Goal: Information Seeking & Learning: Compare options

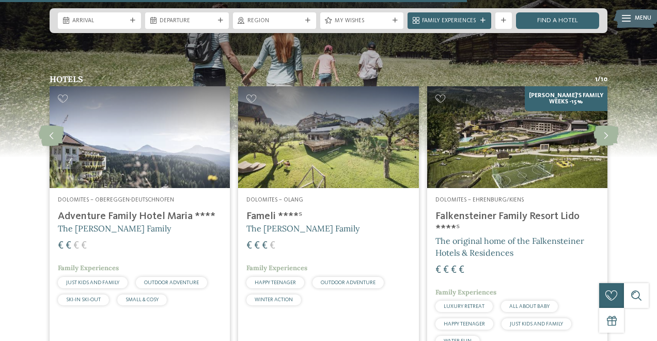
scroll to position [1214, 0]
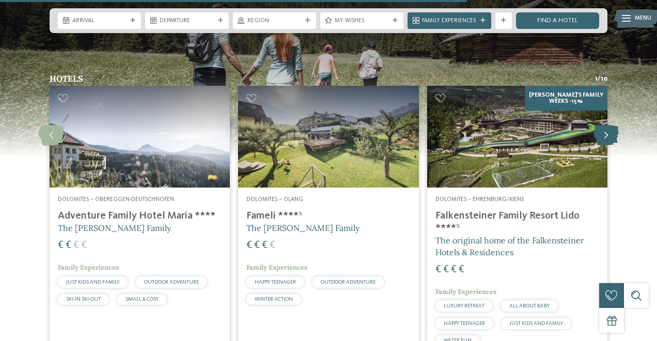
click at [601, 130] on icon at bounding box center [606, 135] width 25 height 21
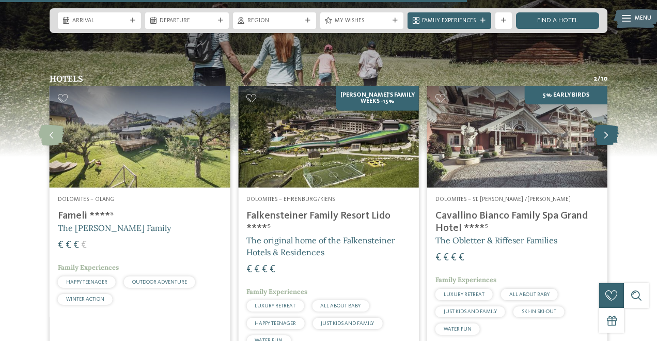
click at [609, 135] on icon at bounding box center [606, 135] width 25 height 21
click at [605, 132] on icon at bounding box center [606, 135] width 25 height 21
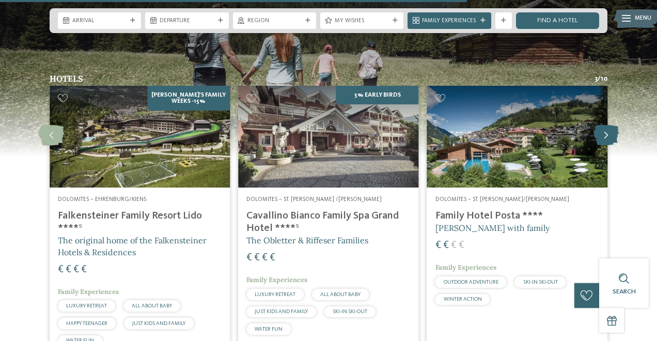
click at [605, 132] on icon at bounding box center [606, 135] width 25 height 21
click at [603, 133] on icon at bounding box center [606, 135] width 25 height 21
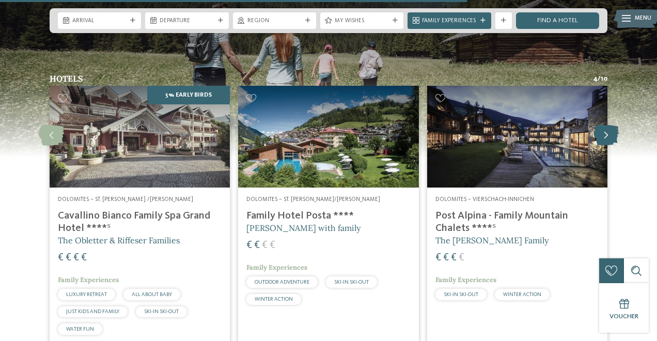
click at [603, 133] on icon at bounding box center [606, 135] width 25 height 21
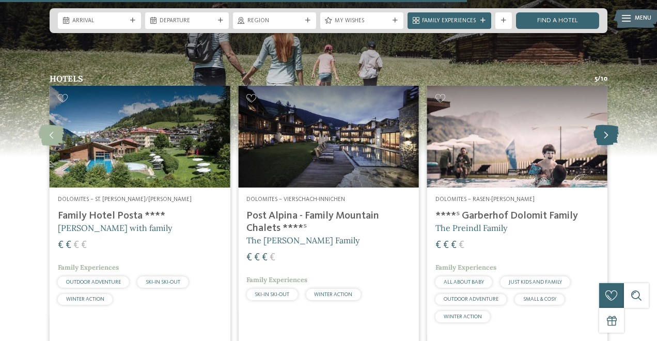
click at [603, 133] on icon at bounding box center [606, 135] width 25 height 21
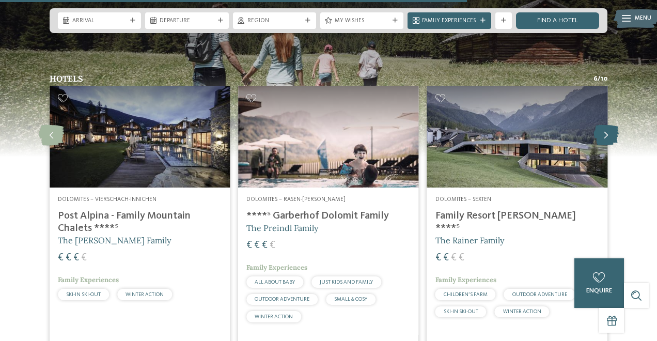
click at [603, 133] on icon at bounding box center [606, 135] width 25 height 21
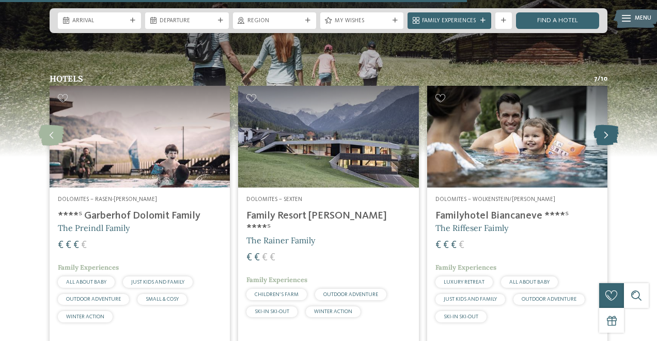
click at [603, 133] on icon at bounding box center [606, 135] width 25 height 21
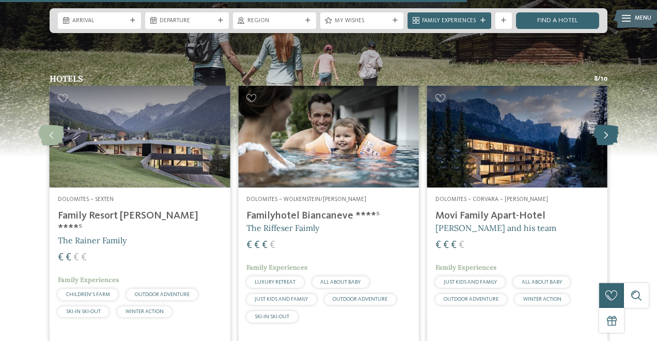
click at [603, 133] on icon at bounding box center [606, 135] width 25 height 21
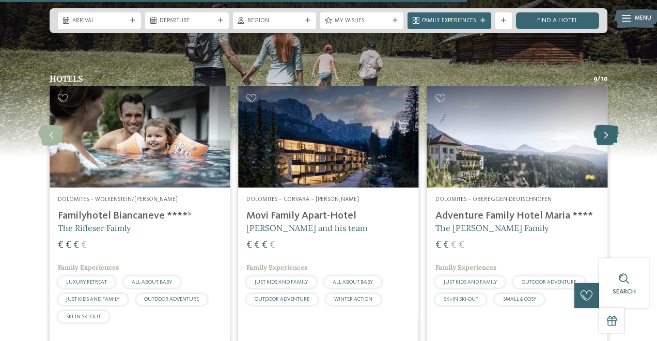
click at [603, 133] on icon at bounding box center [606, 135] width 25 height 21
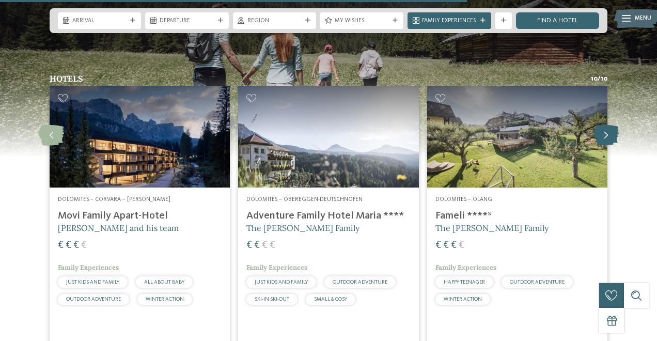
click at [603, 133] on icon at bounding box center [606, 135] width 25 height 21
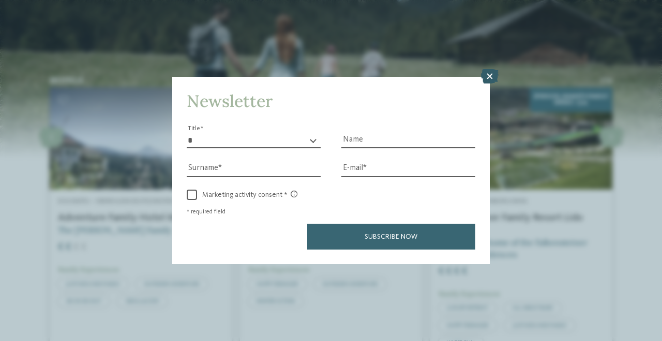
click at [486, 74] on icon at bounding box center [490, 76] width 18 height 14
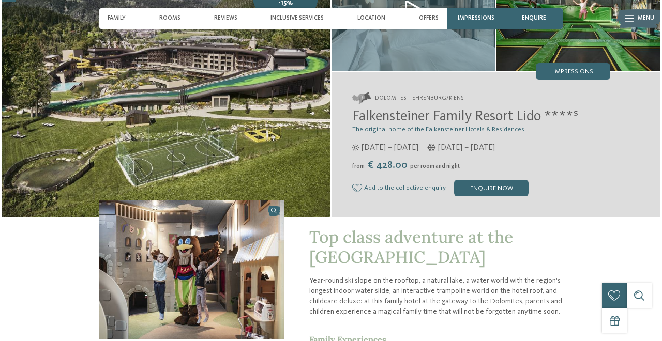
scroll to position [40, 0]
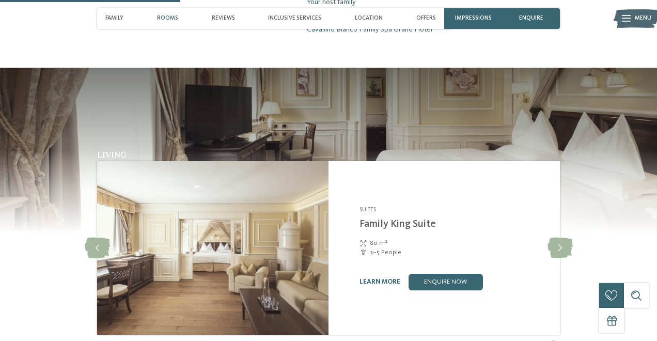
scroll to position [759, 0]
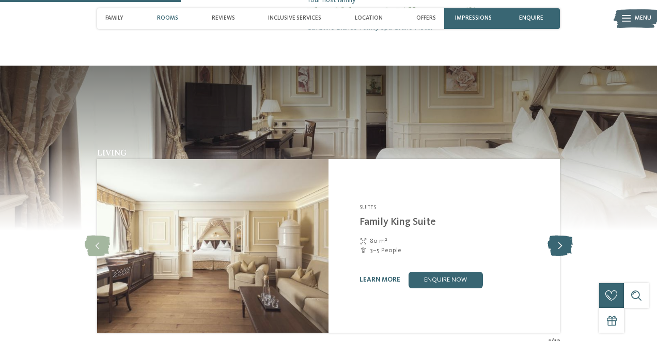
click at [556, 236] on icon at bounding box center [560, 246] width 25 height 21
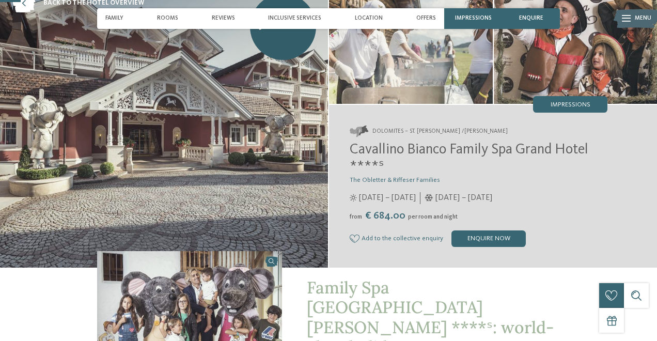
scroll to position [100, 0]
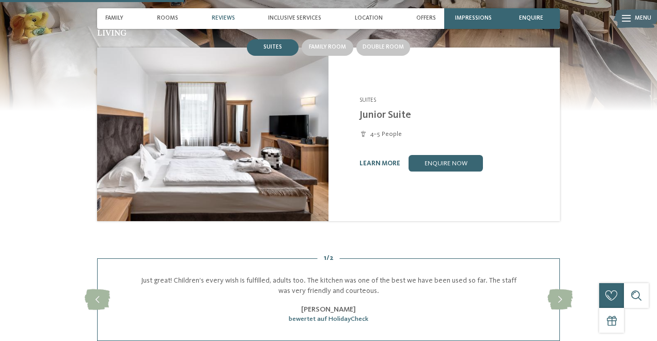
scroll to position [791, 0]
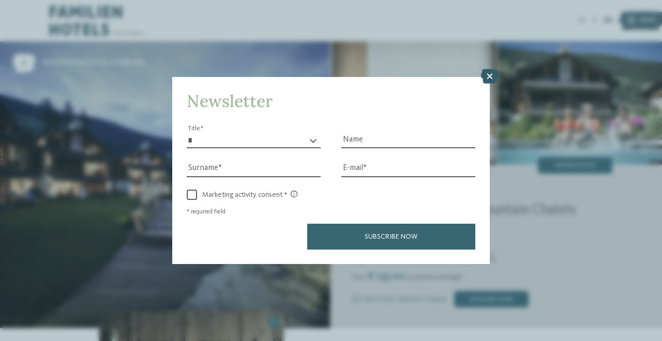
click at [487, 80] on icon at bounding box center [490, 76] width 18 height 14
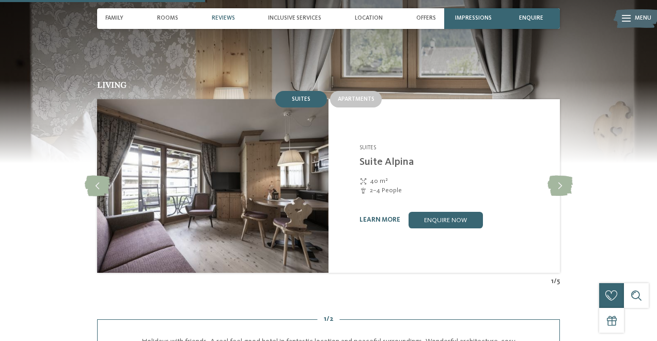
scroll to position [879, 0]
